Goal: Information Seeking & Learning: Get advice/opinions

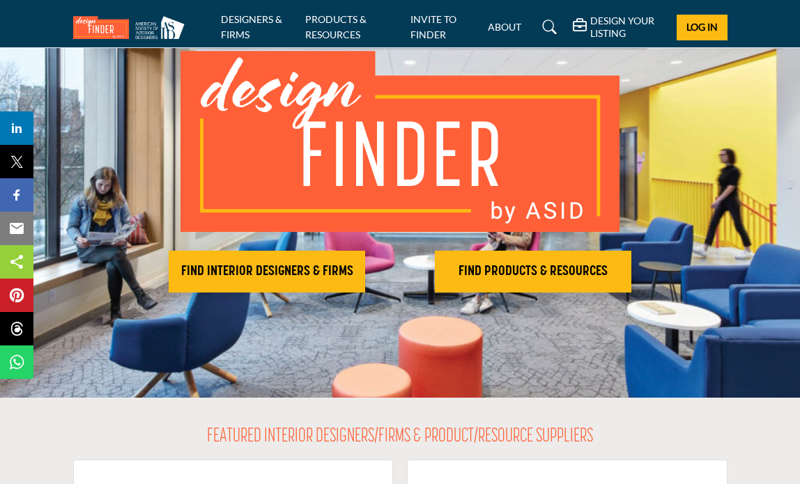
scroll to position [70, 0]
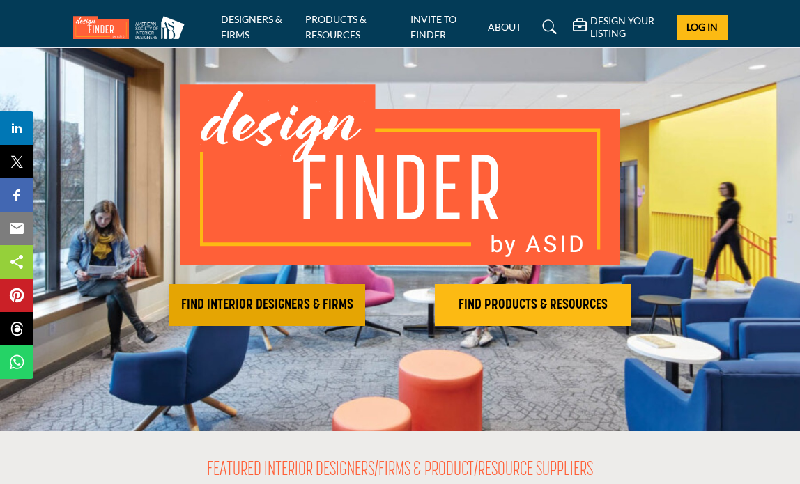
click at [306, 309] on h2 "FIND INTERIOR DESIGNERS & FIRMS" at bounding box center [267, 305] width 188 height 17
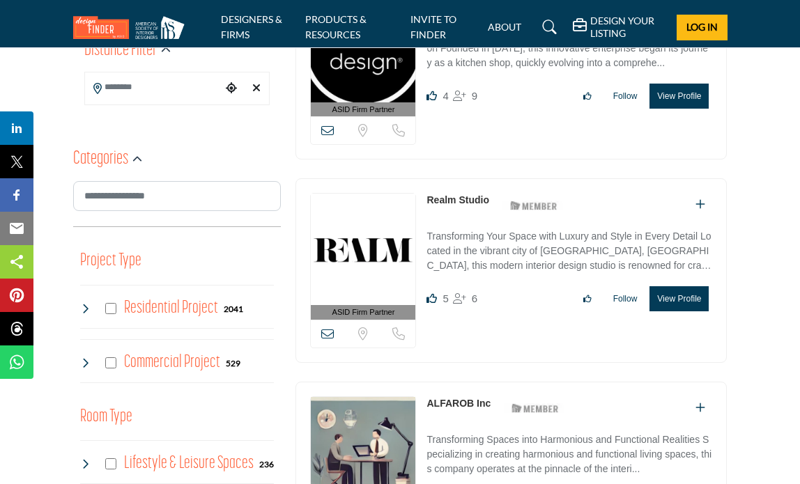
scroll to position [348, 0]
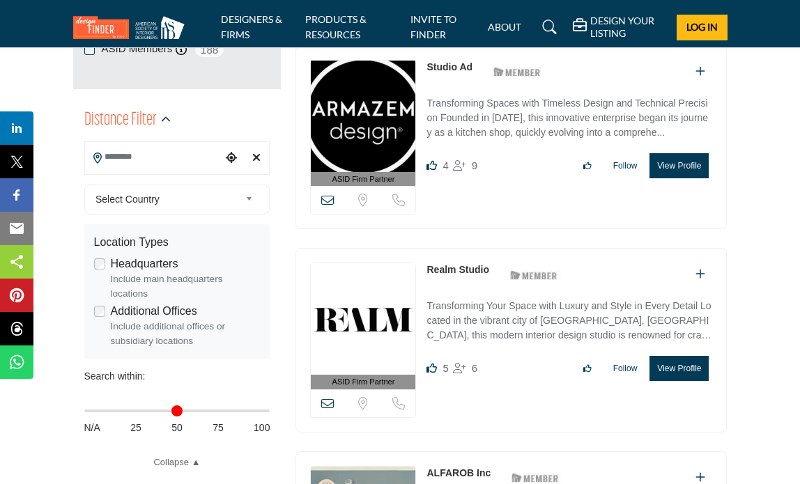
click at [164, 155] on input "Search Location" at bounding box center [153, 157] width 137 height 27
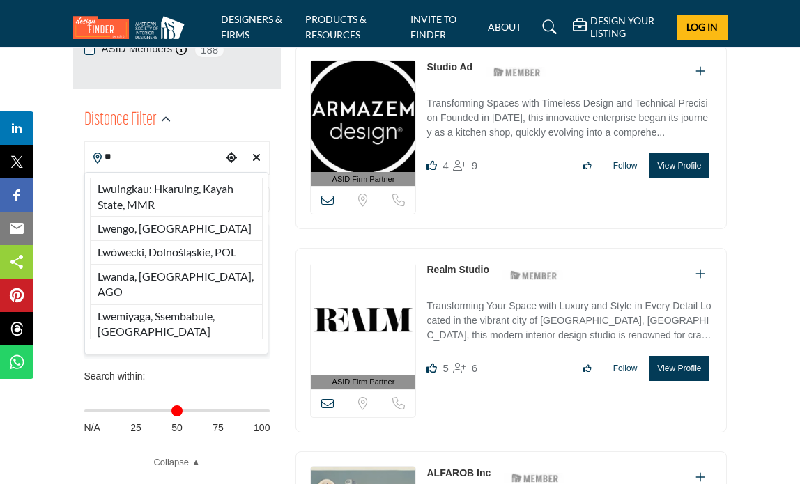
type input "*"
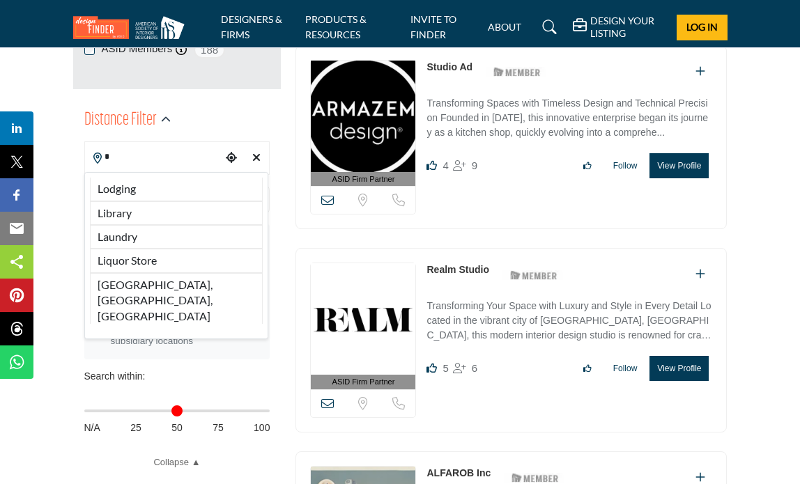
type input "**"
type input "***"
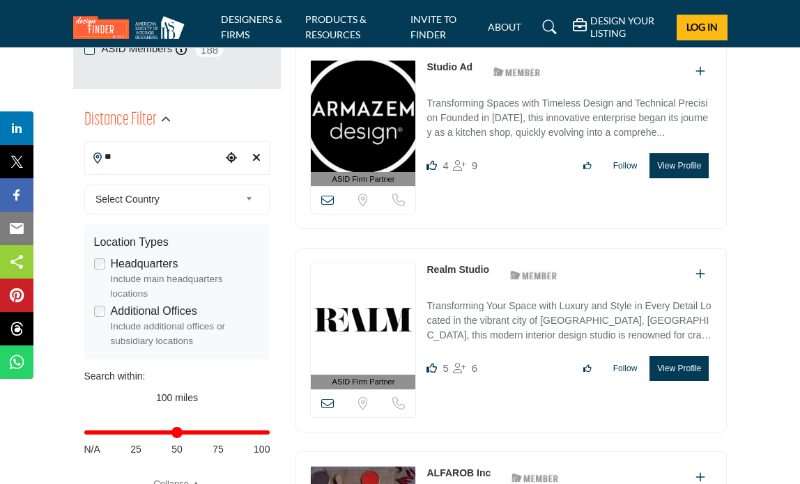
type input "*"
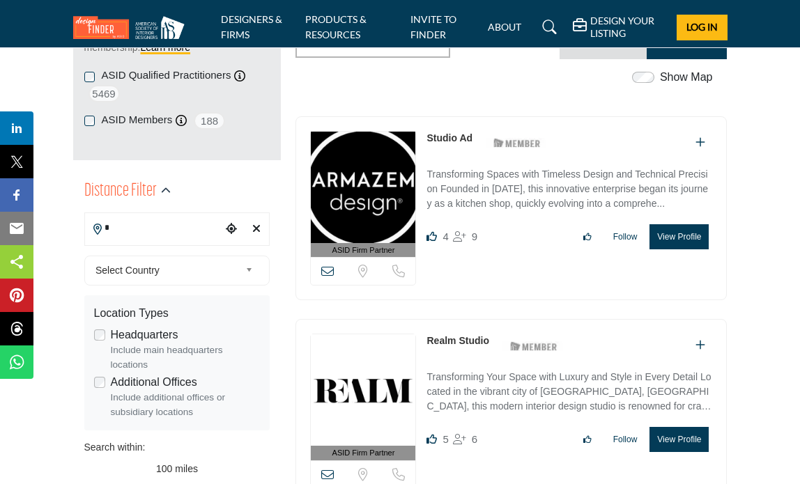
scroll to position [279, 0]
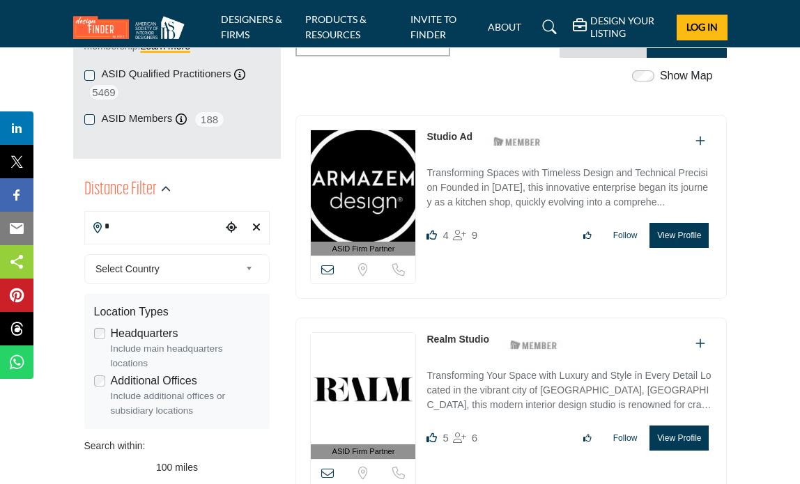
click at [135, 226] on input "*" at bounding box center [153, 226] width 137 height 27
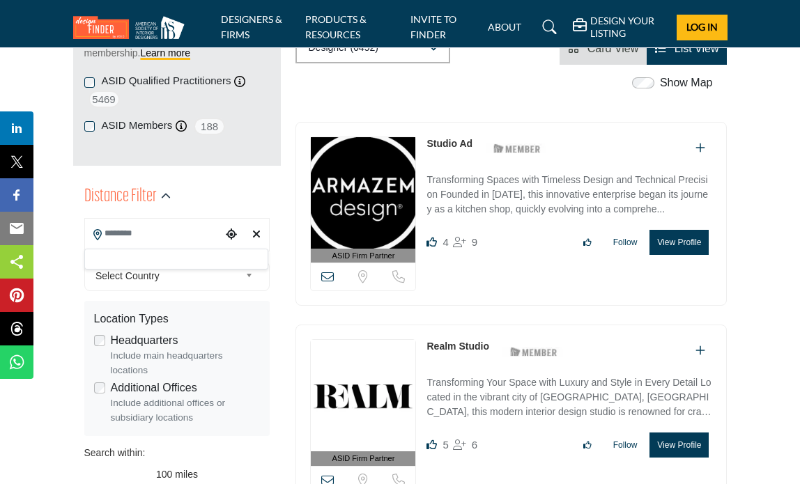
scroll to position [348, 0]
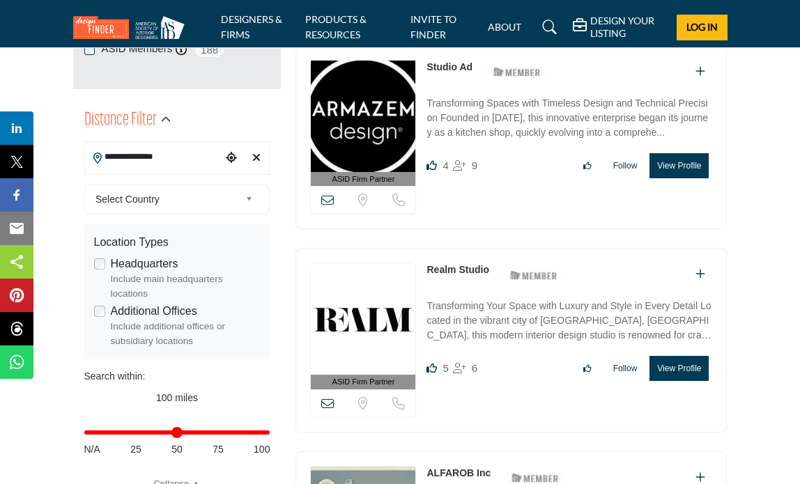
drag, startPoint x: 171, startPoint y: 158, endPoint x: 100, endPoint y: 156, distance: 70.4
click at [100, 156] on div "**********" at bounding box center [177, 157] width 186 height 33
type input "*"
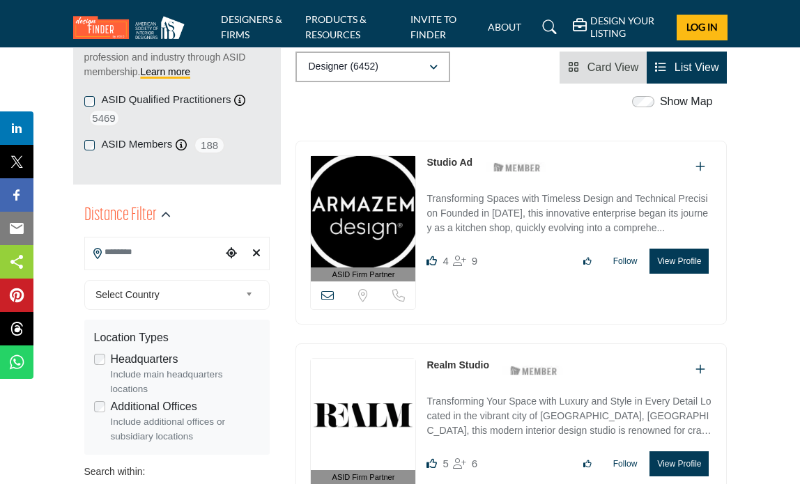
scroll to position [418, 0]
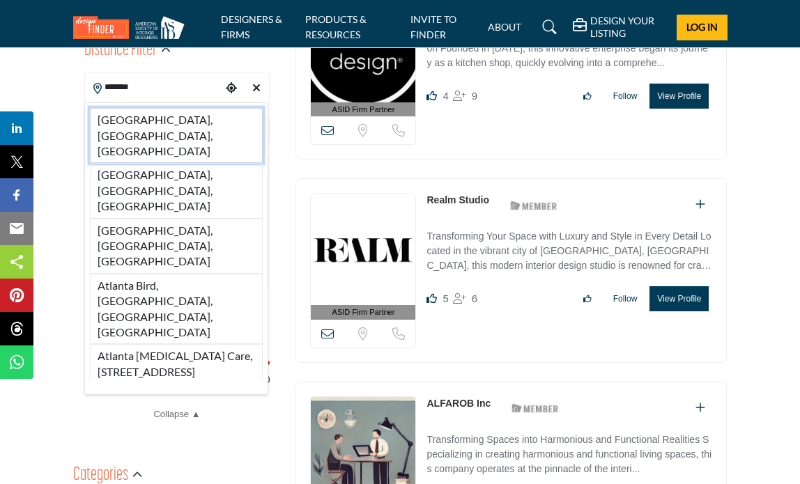
click at [156, 119] on li "[GEOGRAPHIC_DATA], [GEOGRAPHIC_DATA], [GEOGRAPHIC_DATA]" at bounding box center [177, 135] width 174 height 55
type input "**********"
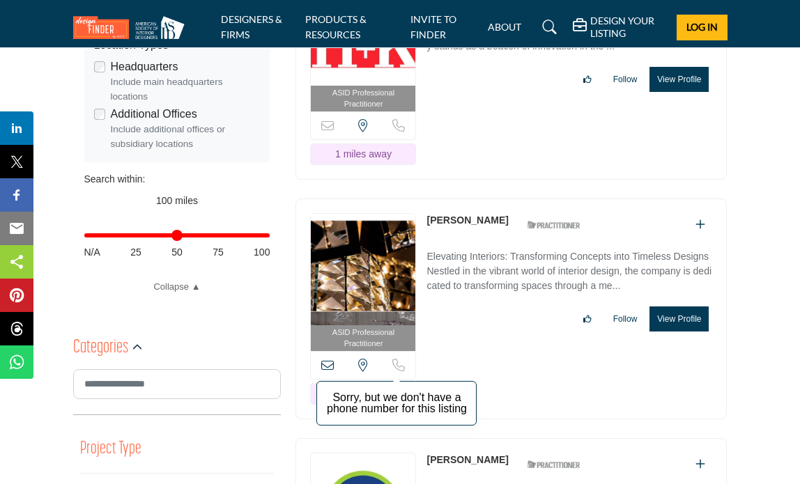
scroll to position [558, 0]
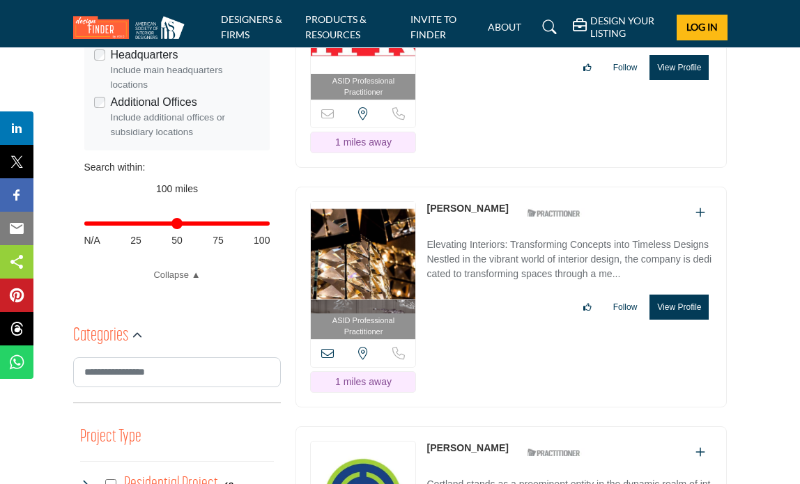
click at [324, 347] on icon at bounding box center [327, 353] width 13 height 13
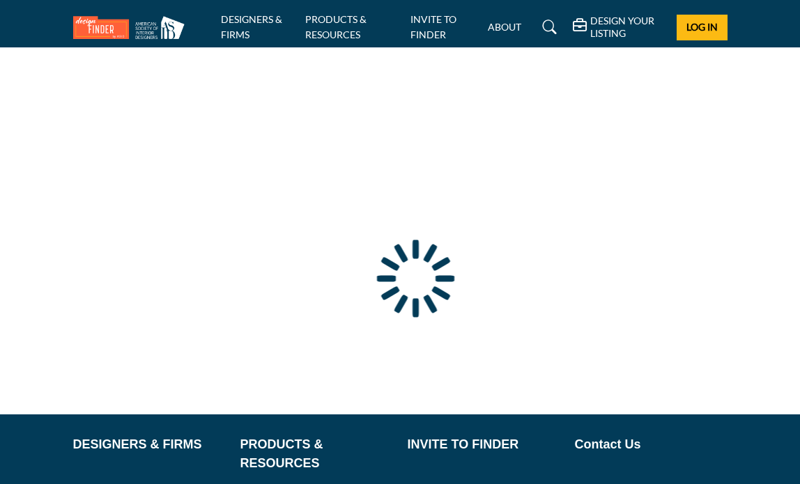
type input "**********"
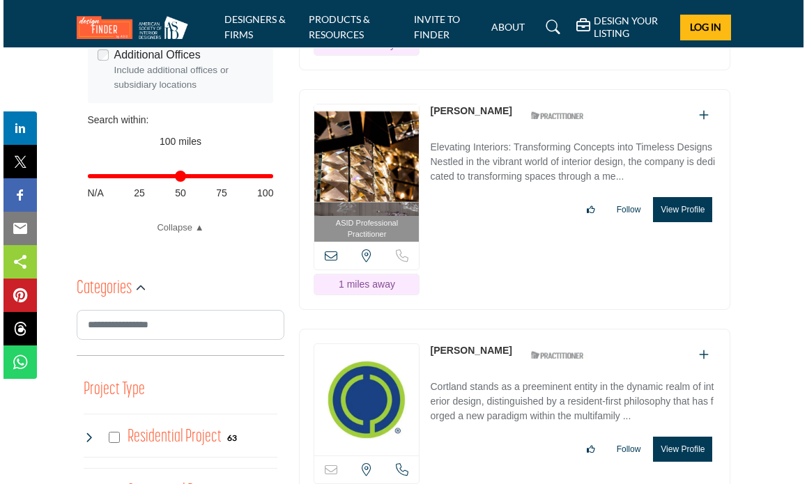
scroll to position [627, 0]
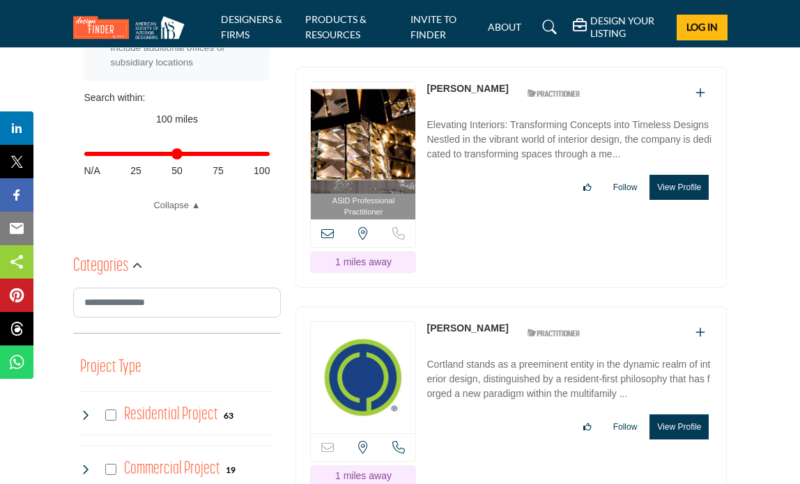
click at [676, 200] on button "View Profile" at bounding box center [679, 187] width 59 height 25
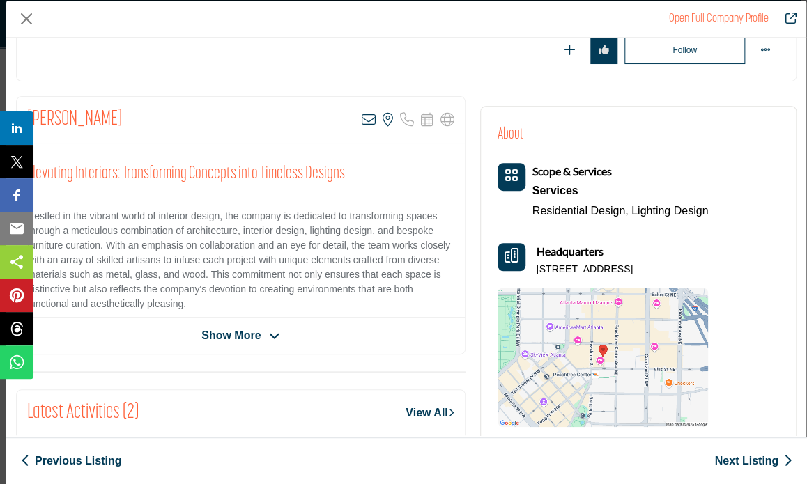
scroll to position [209, 0]
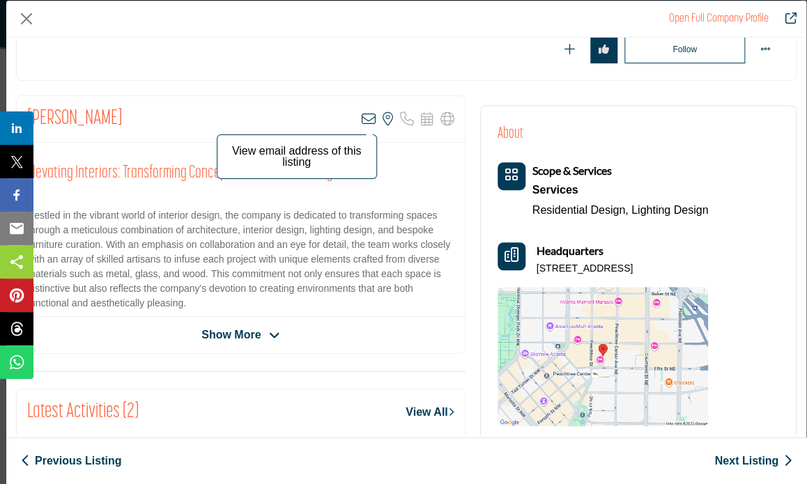
click at [362, 114] on icon "Company Data Modal" at bounding box center [369, 119] width 14 height 14
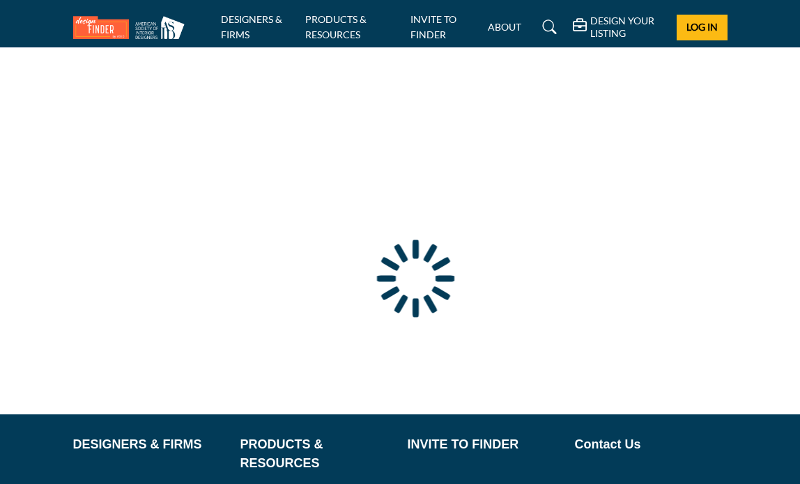
type input "**********"
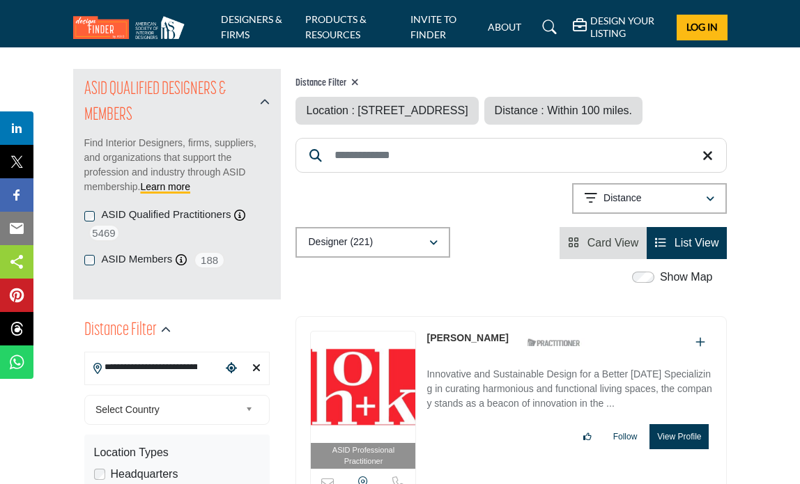
scroll to position [139, 0]
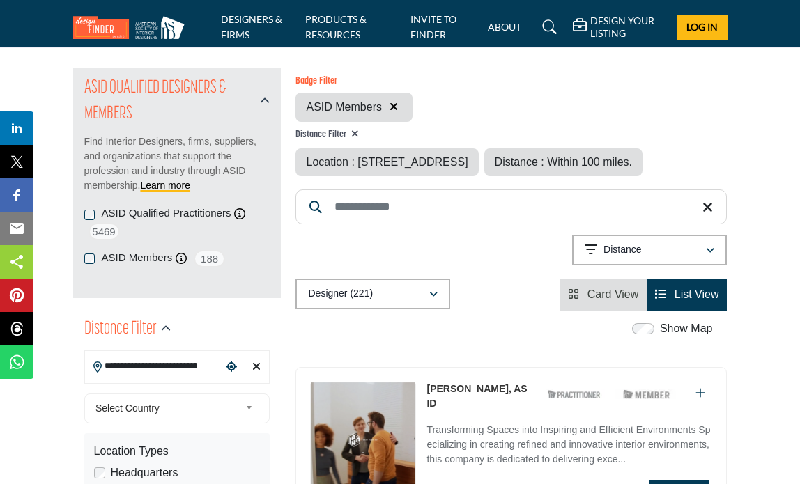
click at [88, 261] on div "ASID Qualified Practitioners ASID Qualified Practitioner who validates work and…" at bounding box center [177, 236] width 186 height 61
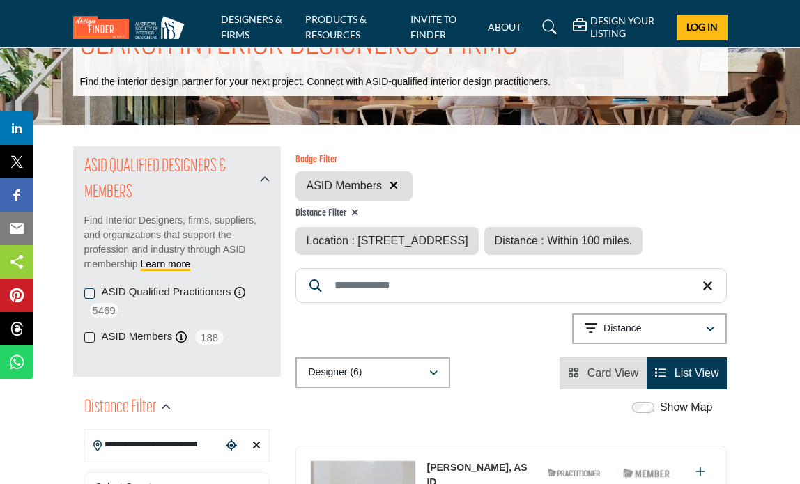
scroll to position [209, 0]
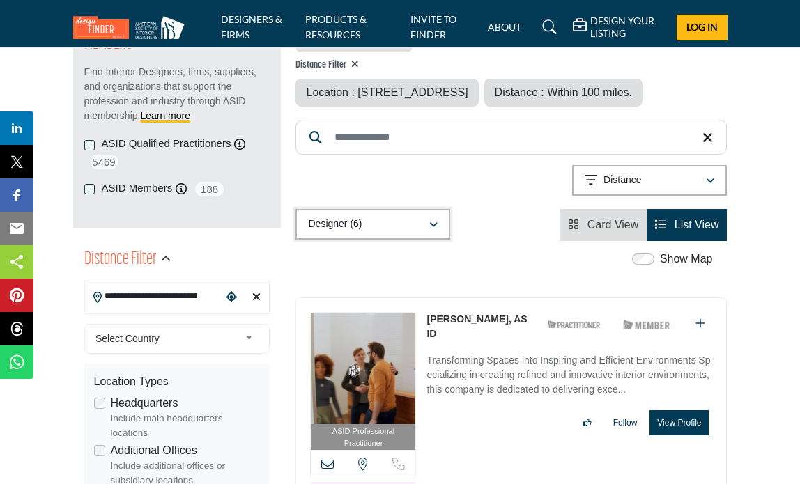
click at [432, 230] on icon "button" at bounding box center [433, 225] width 8 height 10
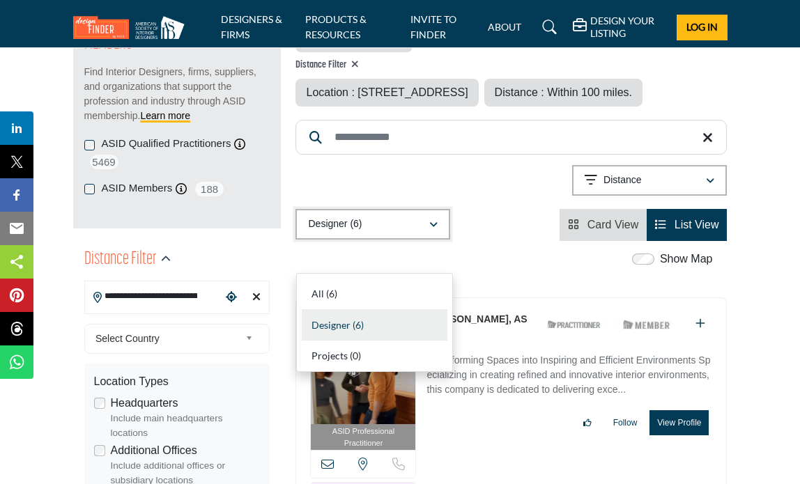
click at [432, 230] on icon "button" at bounding box center [433, 225] width 8 height 10
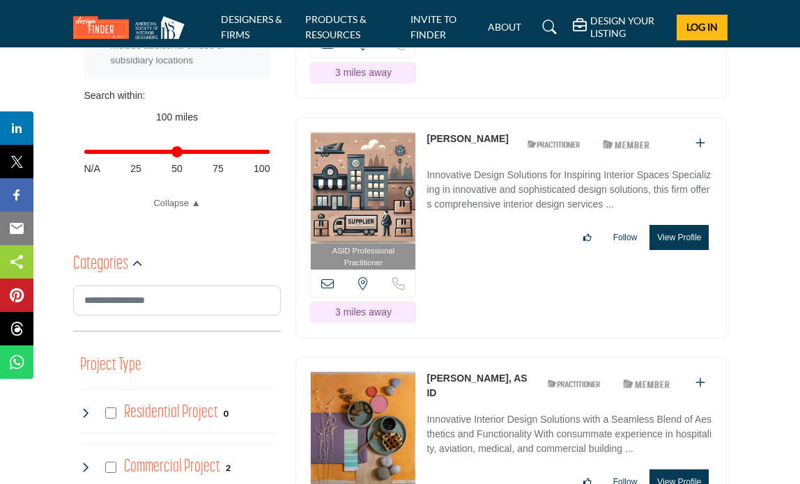
scroll to position [627, 0]
